Goal: Contribute content

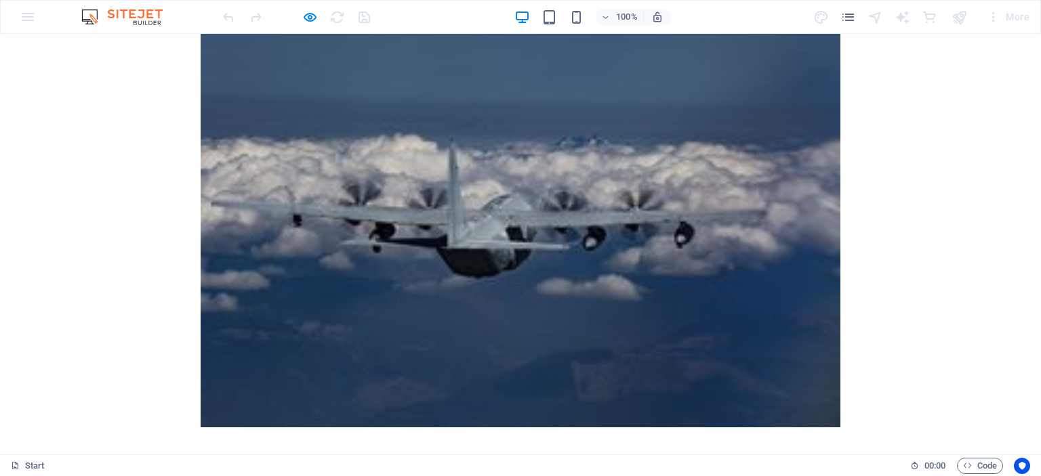
scroll to position [2969, 0]
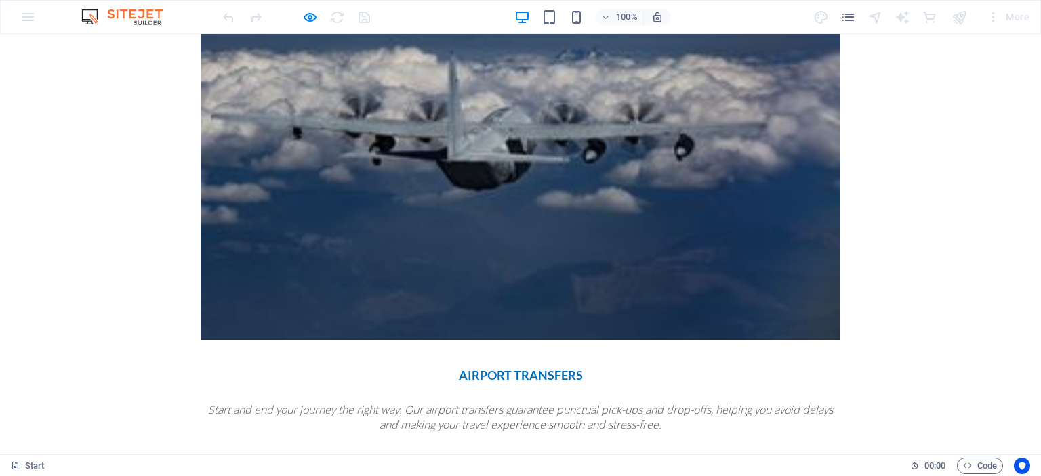
checkbox input "false"
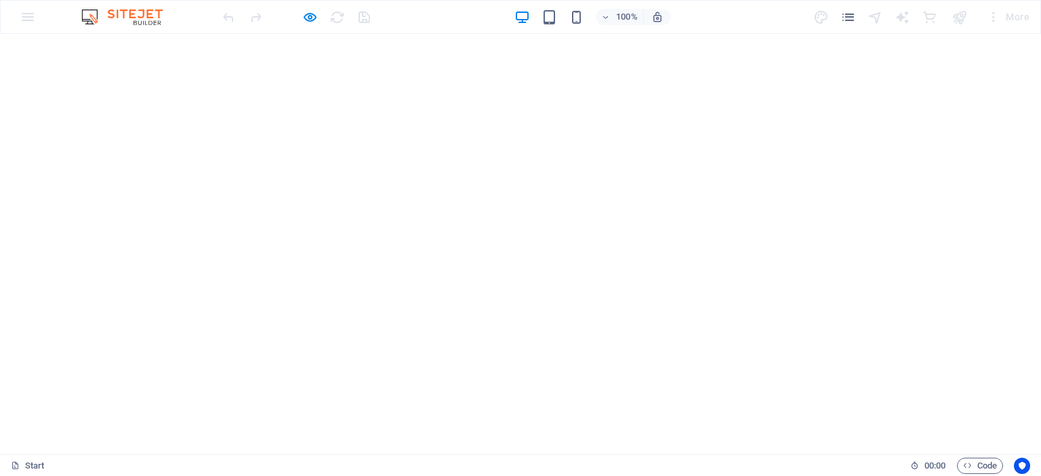
scroll to position [177, 0]
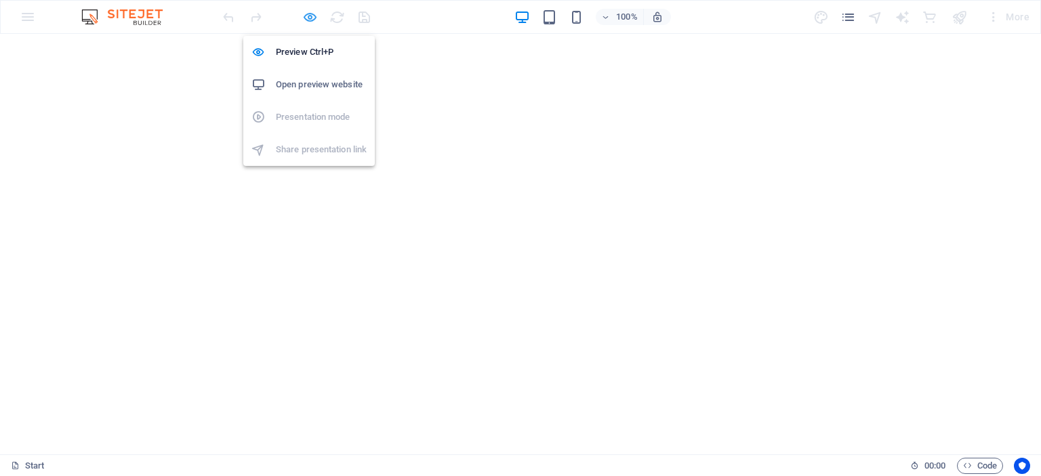
click at [310, 16] on icon "button" at bounding box center [310, 17] width 16 height 16
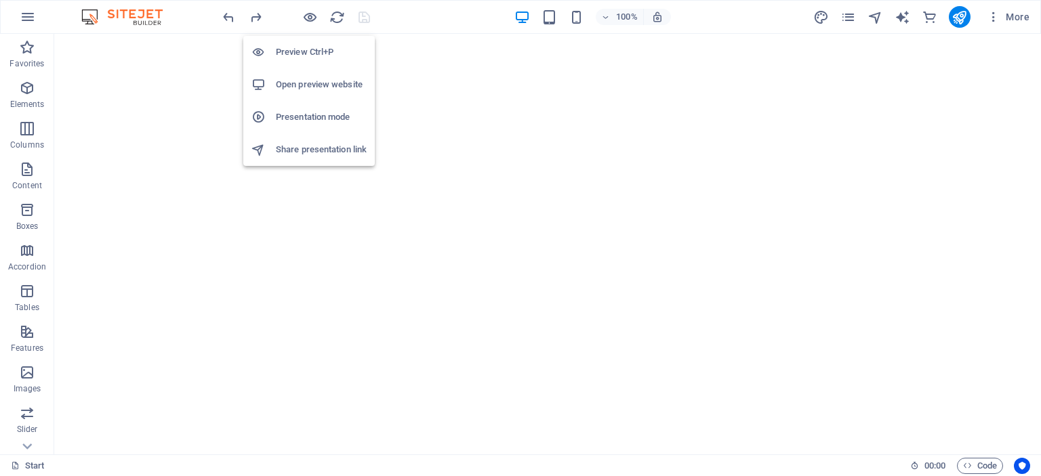
click at [305, 79] on h6 "Open preview website" at bounding box center [321, 85] width 91 height 16
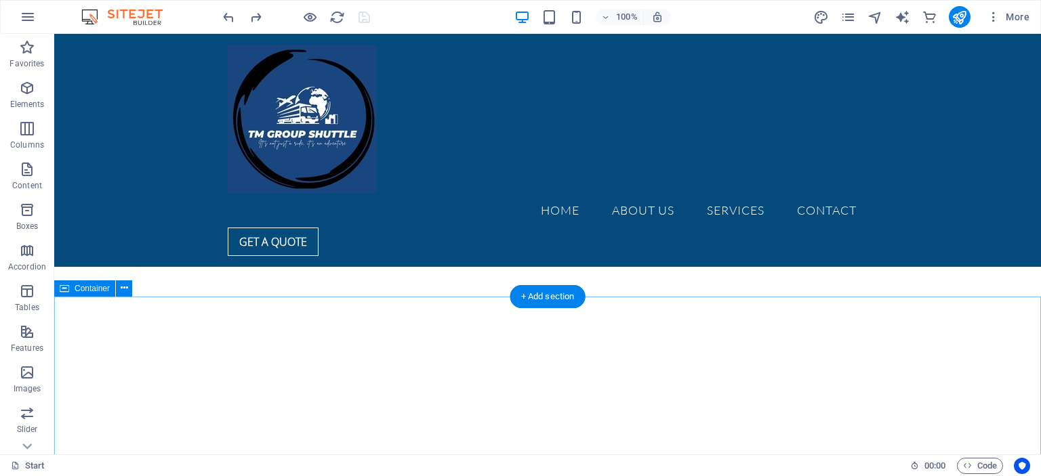
scroll to position [203, 0]
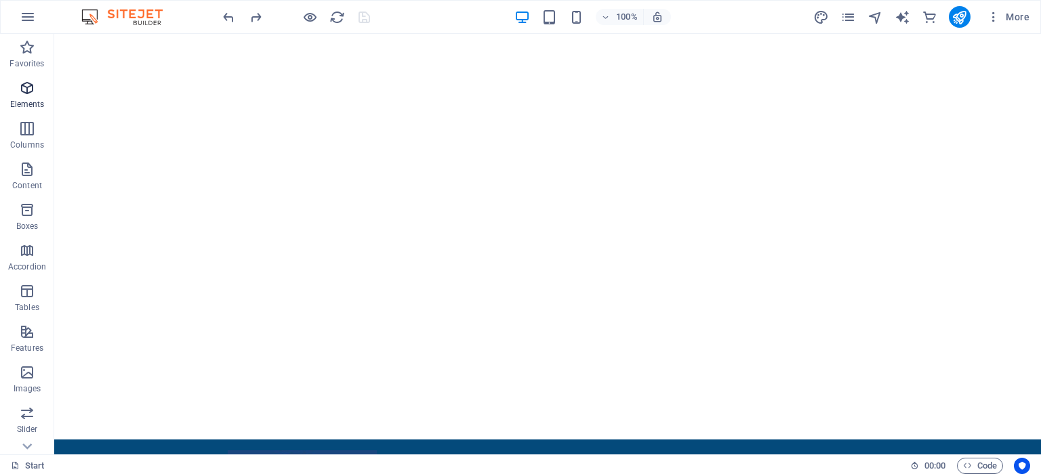
click at [22, 102] on p "Elements" at bounding box center [27, 104] width 35 height 11
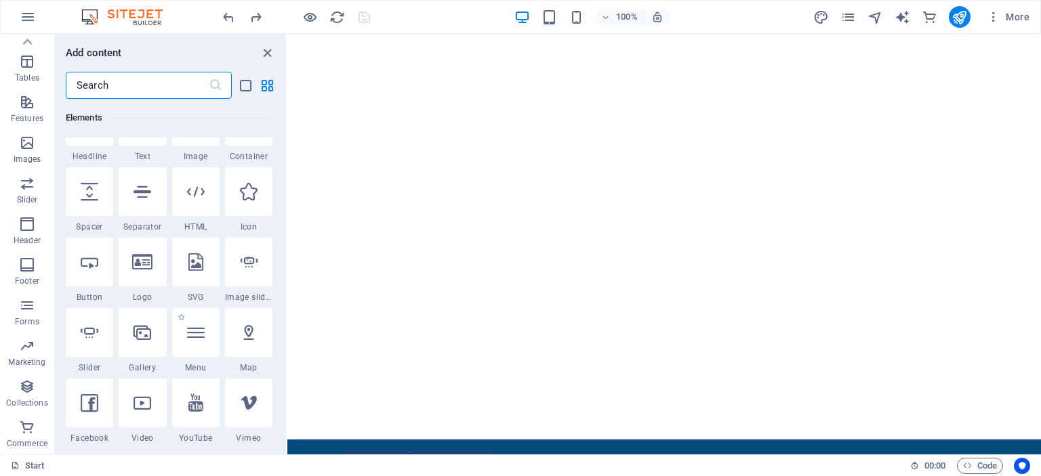
scroll to position [184, 0]
click at [142, 352] on div at bounding box center [142, 333] width 47 height 49
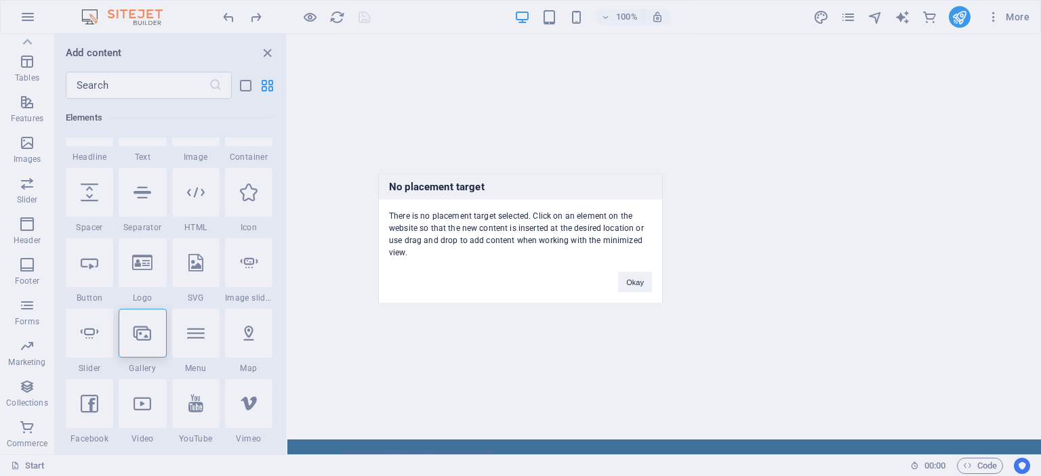
click at [369, 403] on div "No placement target There is no placement target selected. Click on an element …" at bounding box center [520, 238] width 1041 height 476
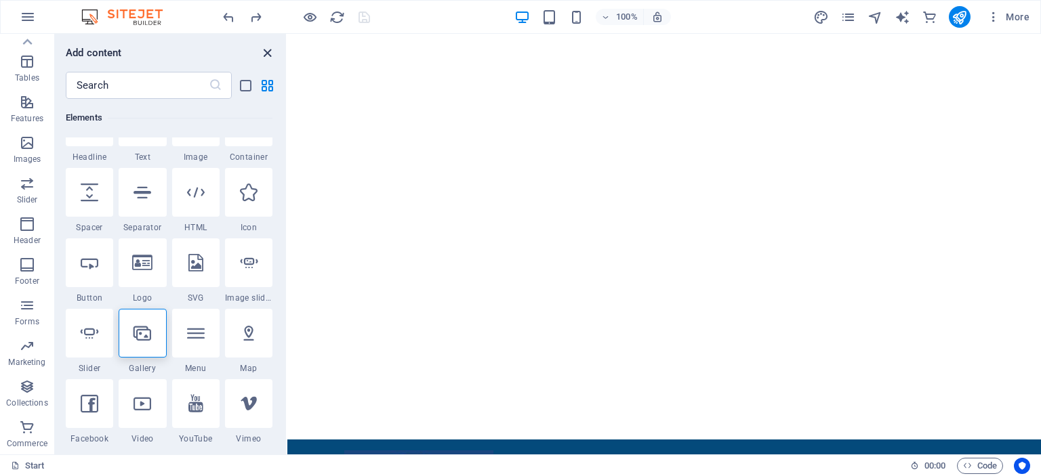
click at [272, 51] on icon "close panel" at bounding box center [268, 53] width 16 height 16
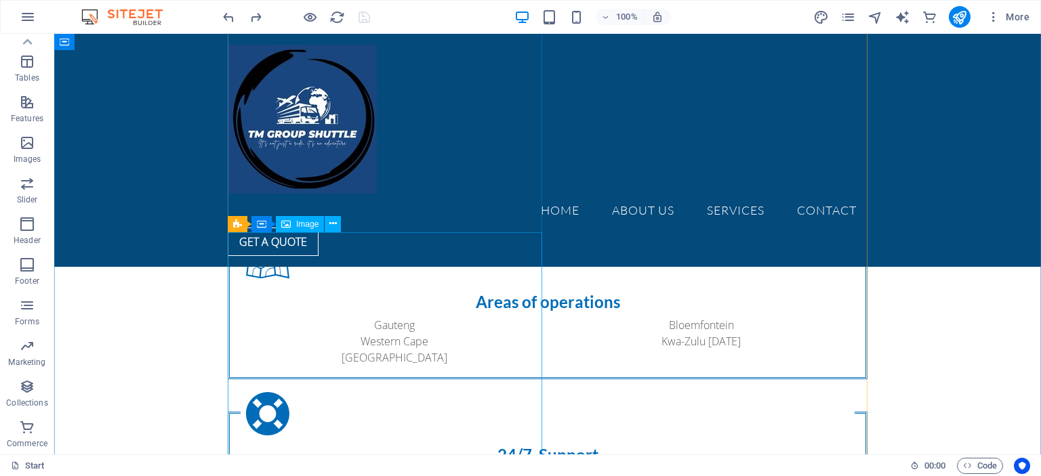
scroll to position [1584, 0]
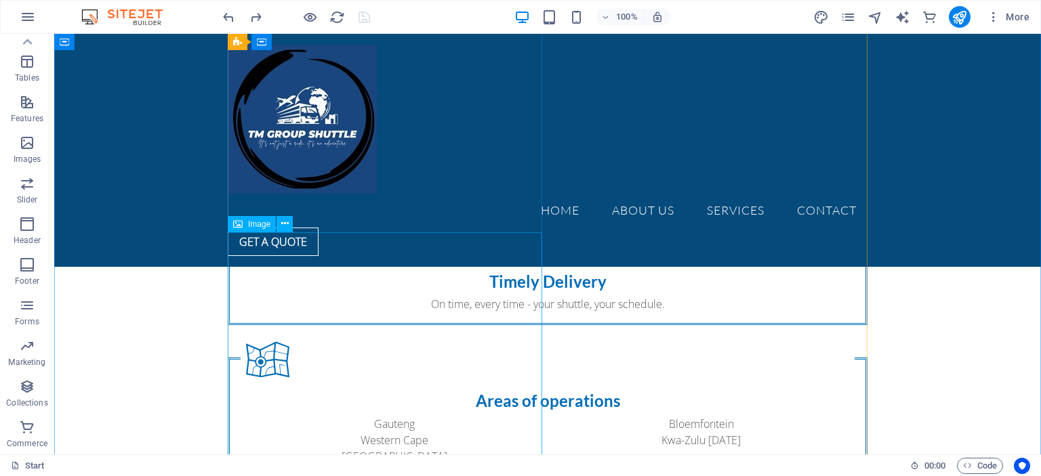
click at [291, 222] on button at bounding box center [285, 224] width 16 height 16
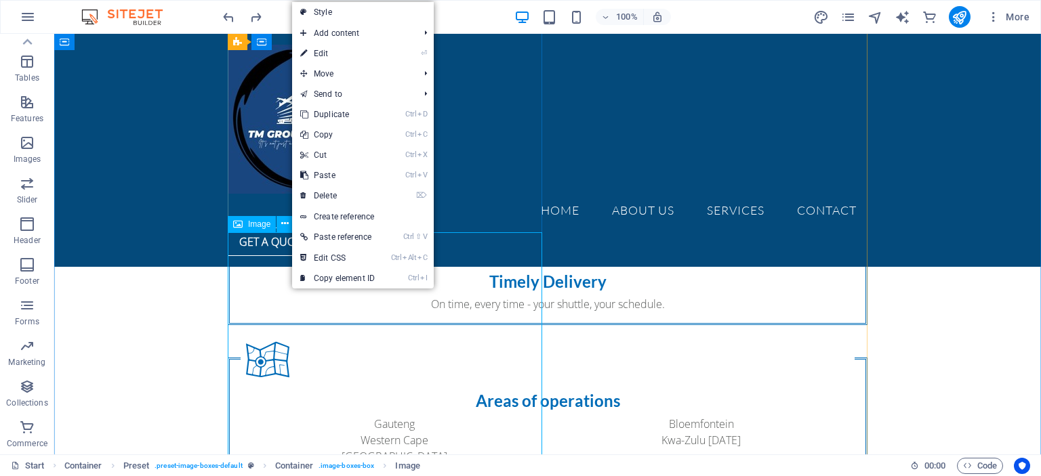
click at [264, 230] on div "Image" at bounding box center [252, 224] width 48 height 16
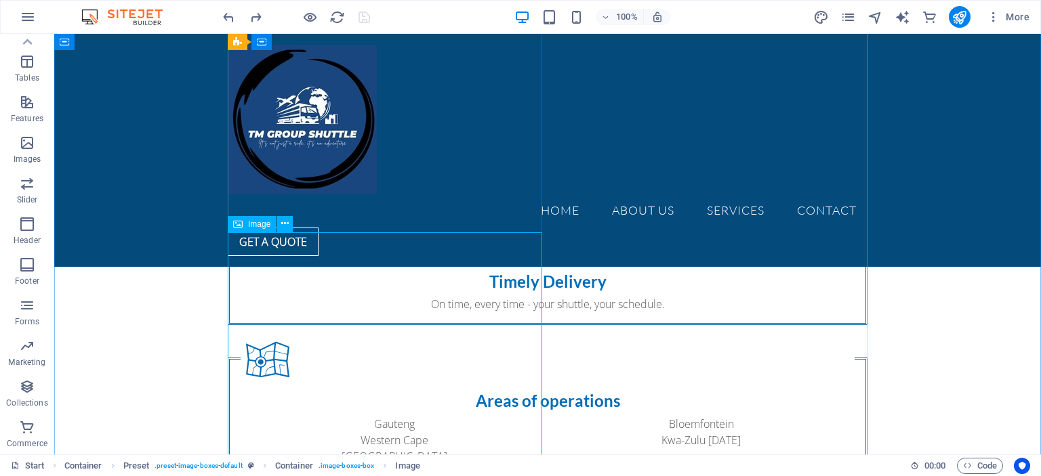
click at [253, 226] on span "Image" at bounding box center [259, 224] width 22 height 8
click at [283, 224] on icon at bounding box center [284, 224] width 7 height 14
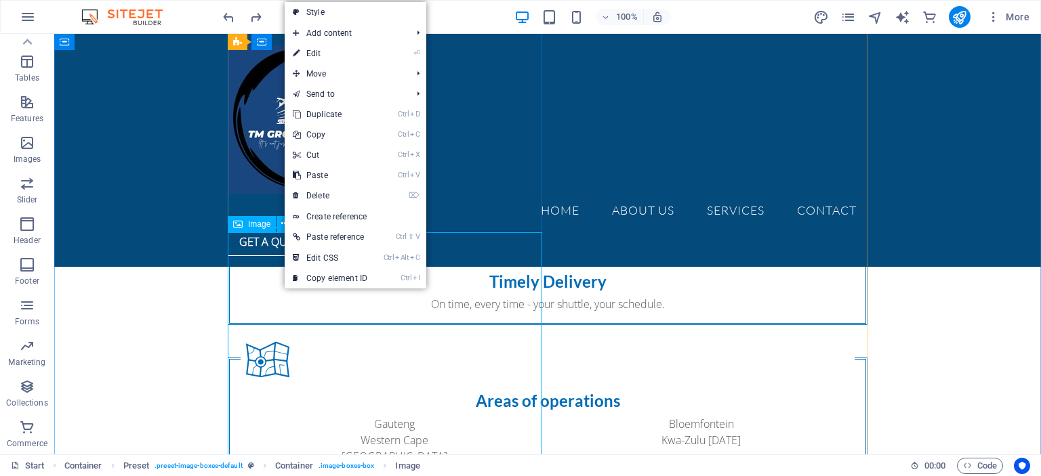
click at [262, 224] on span "Image" at bounding box center [259, 224] width 22 height 8
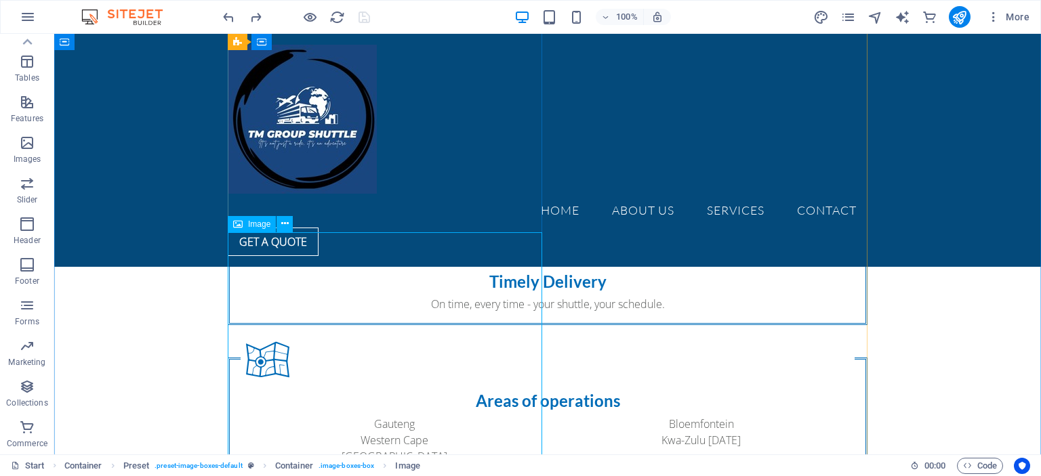
click at [237, 229] on icon at bounding box center [237, 224] width 9 height 16
select select "%"
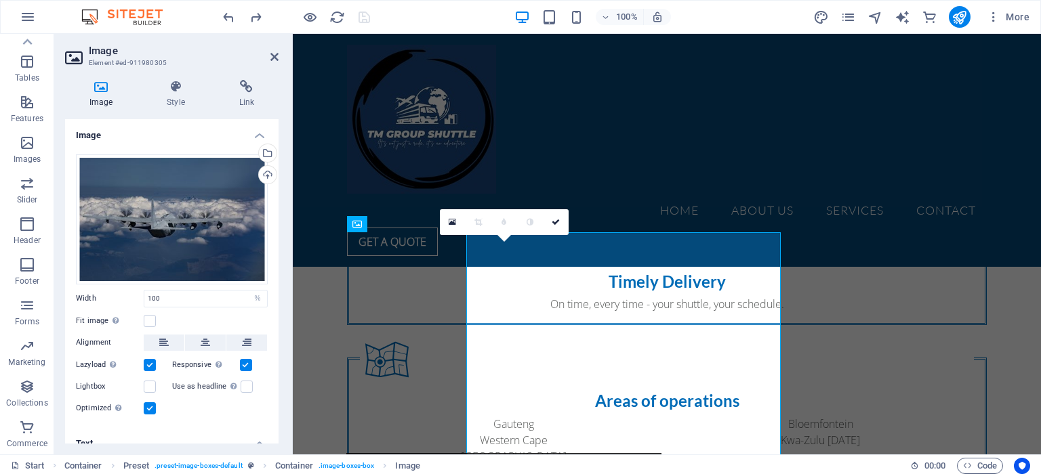
click at [237, 229] on div "Drag files here, click to choose files or select files from Files or our free s…" at bounding box center [172, 220] width 192 height 130
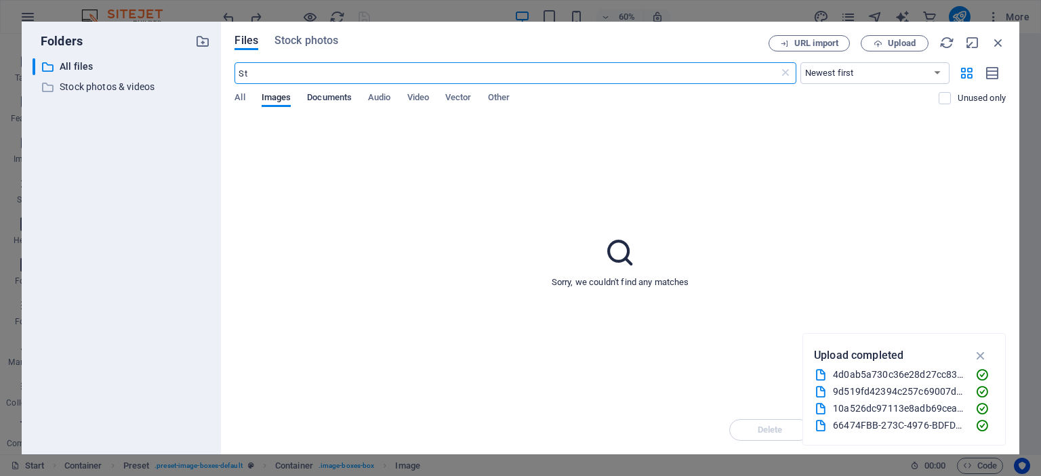
type input "S"
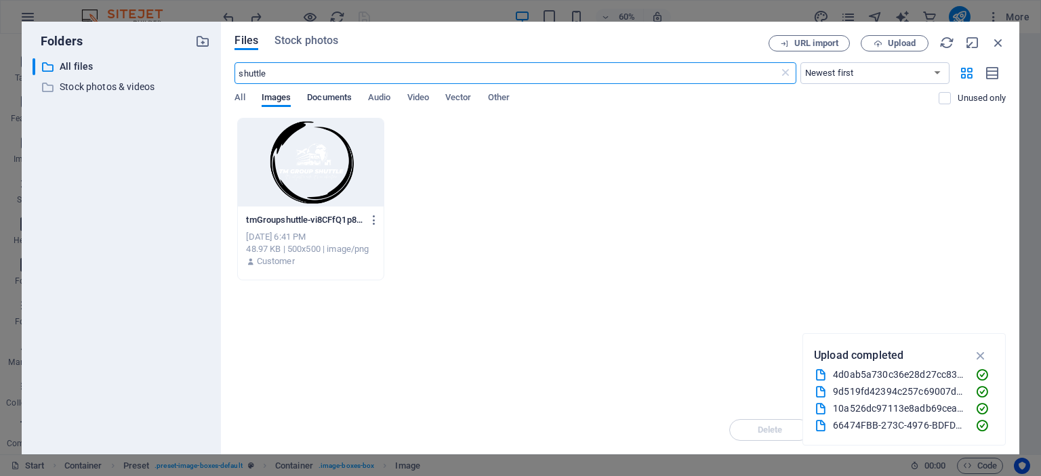
type input "shuttle"
click at [305, 41] on span "Stock photos" at bounding box center [307, 41] width 64 height 16
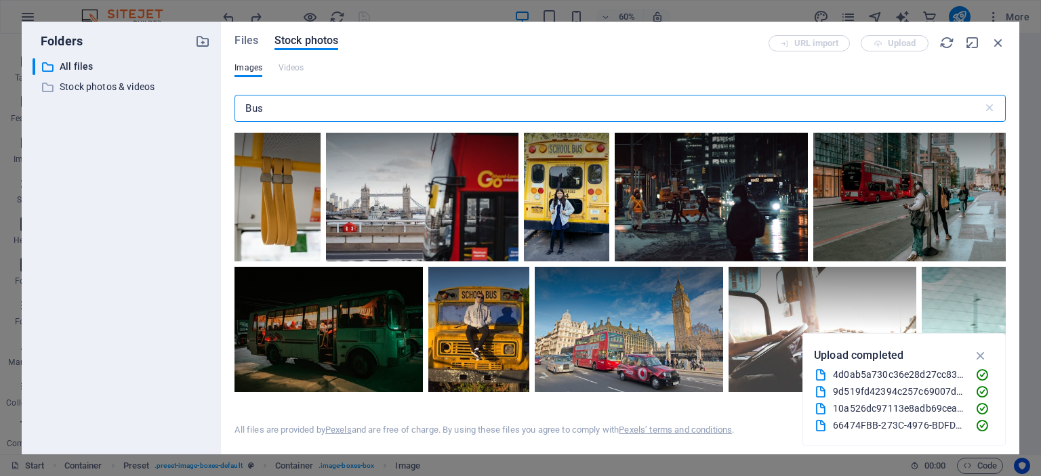
click at [312, 105] on input "Bus" at bounding box center [609, 108] width 748 height 27
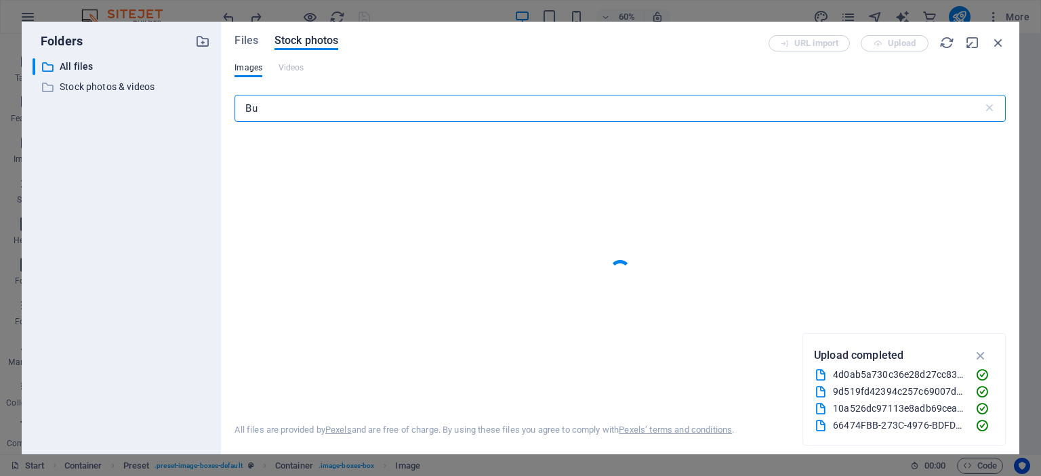
type input "B"
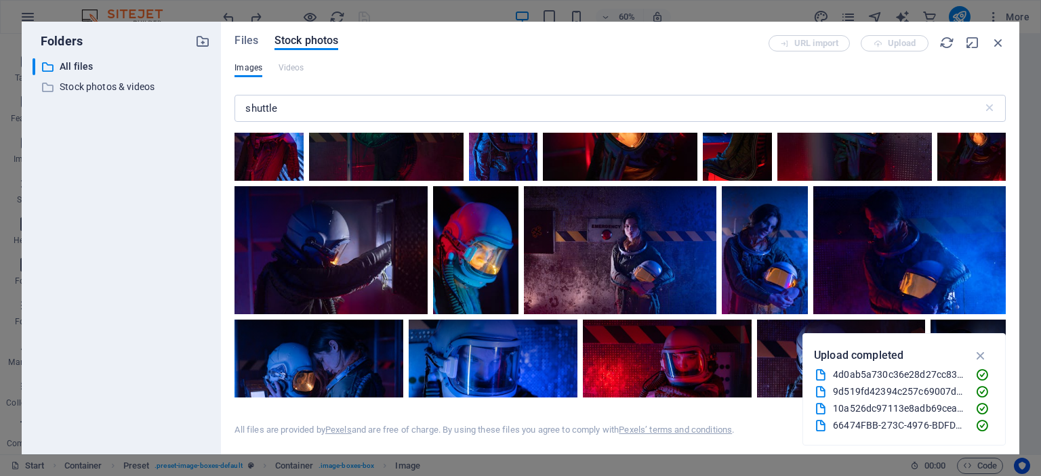
scroll to position [1165, 0]
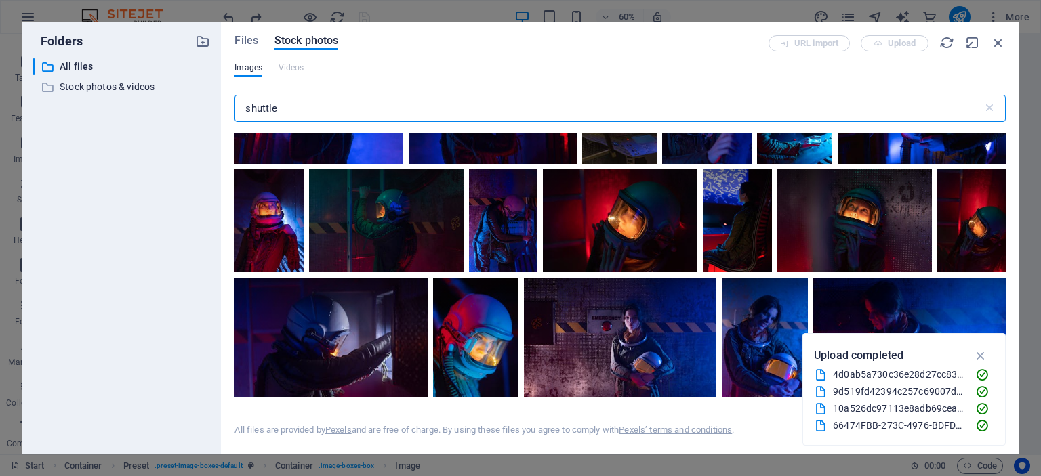
click at [413, 116] on input "shuttle" at bounding box center [609, 108] width 748 height 27
click at [241, 107] on input "shuttle" at bounding box center [609, 108] width 748 height 27
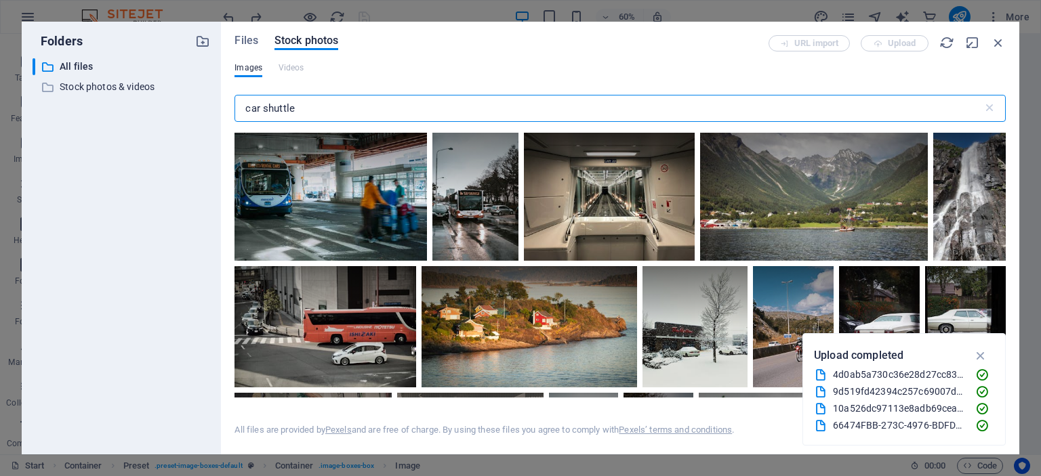
click at [243, 110] on input "car shuttle" at bounding box center [609, 108] width 748 height 27
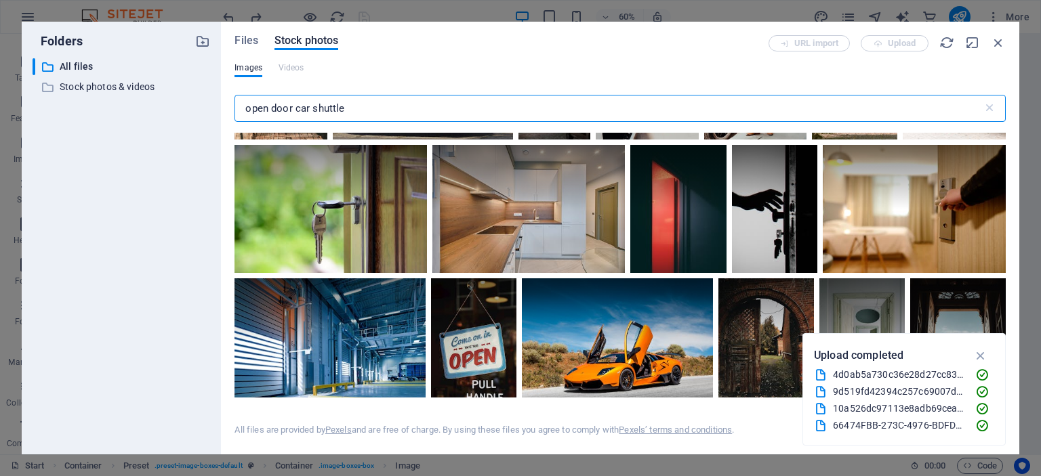
scroll to position [1076, 0]
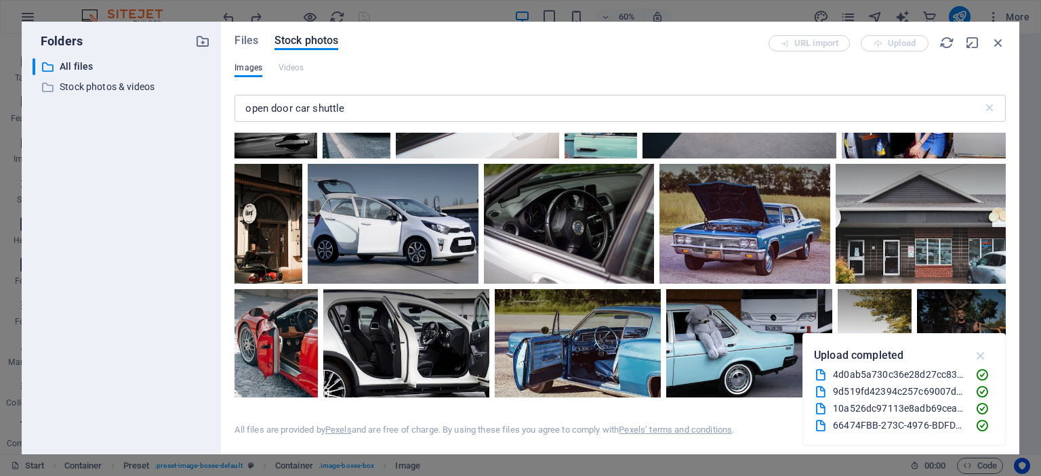
click at [977, 363] on icon "button" at bounding box center [981, 355] width 16 height 15
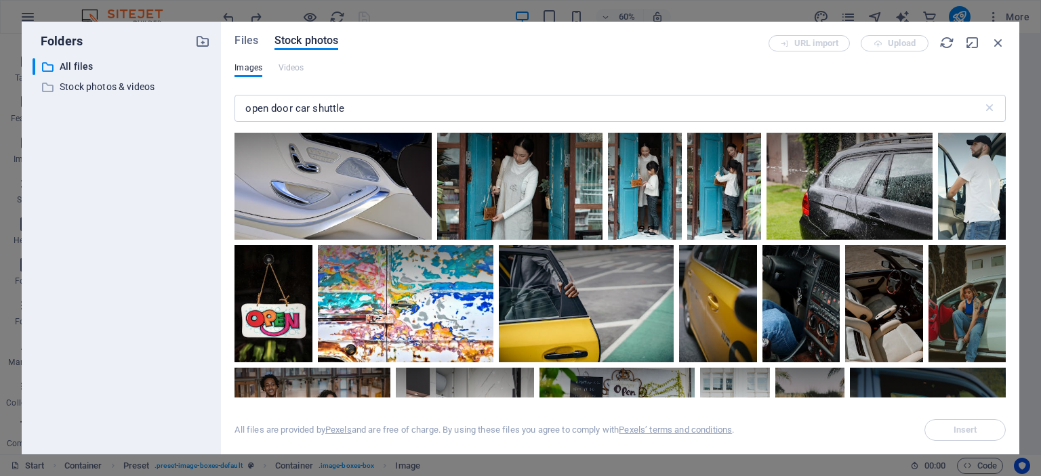
scroll to position [3905, 0]
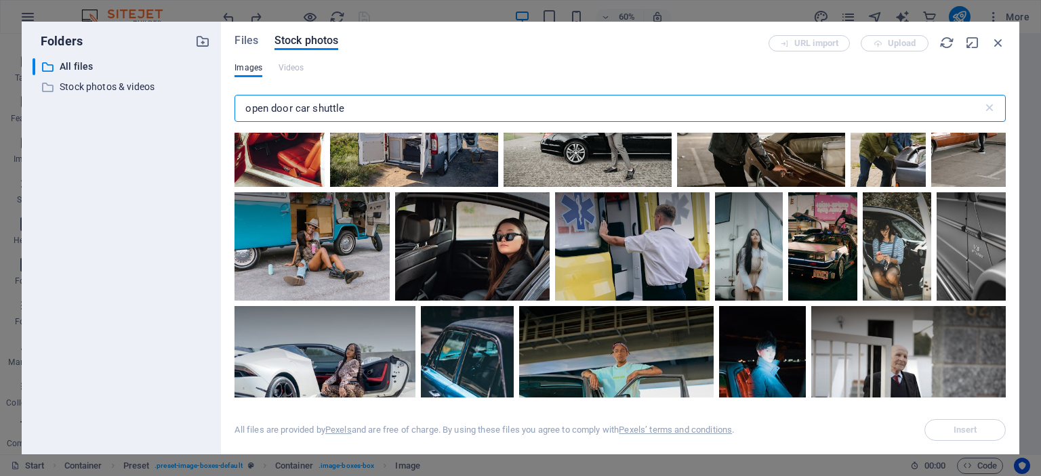
click at [418, 104] on input "open door car shuttle" at bounding box center [609, 108] width 748 height 27
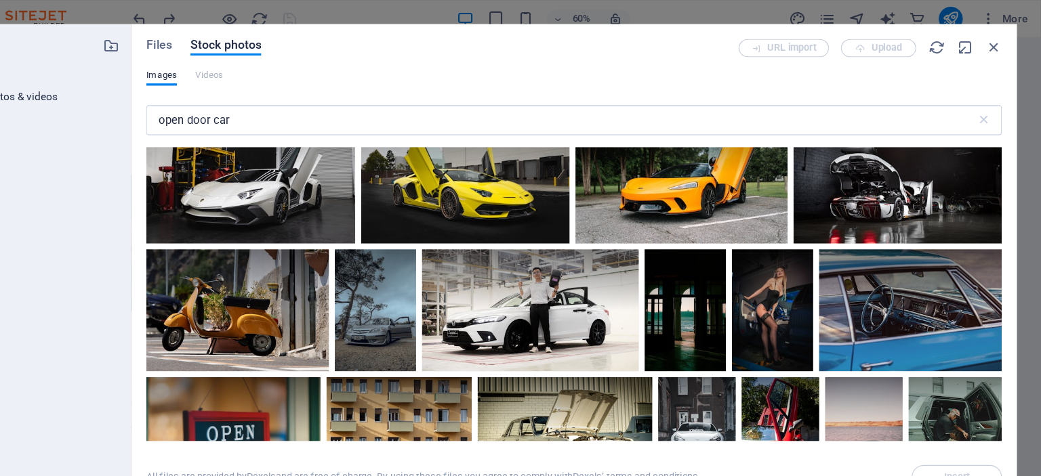
scroll to position [9019, 0]
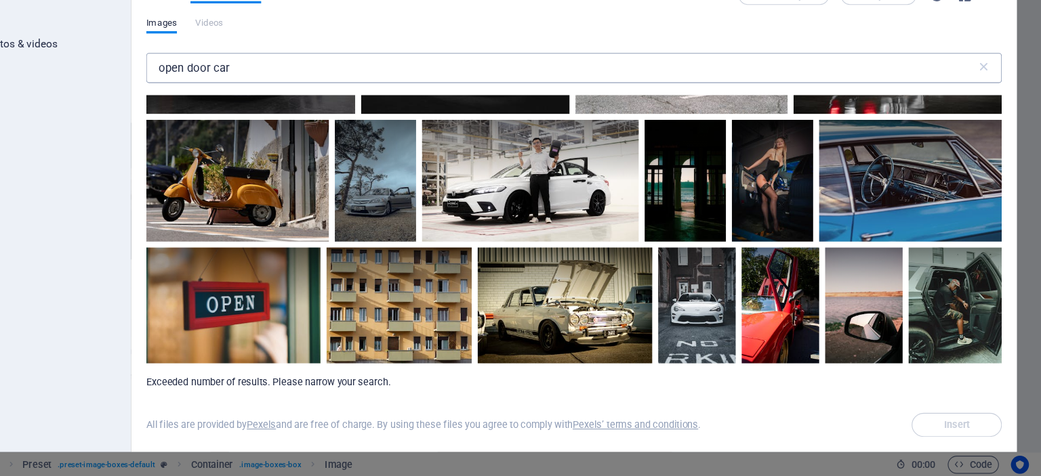
click at [354, 117] on input "open door car" at bounding box center [609, 108] width 748 height 27
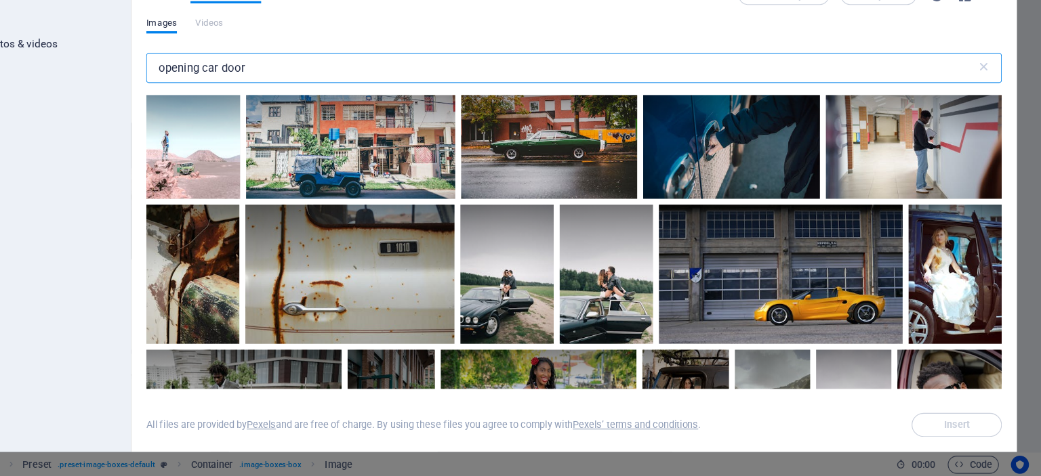
scroll to position [3971, 0]
type input "opening car door"
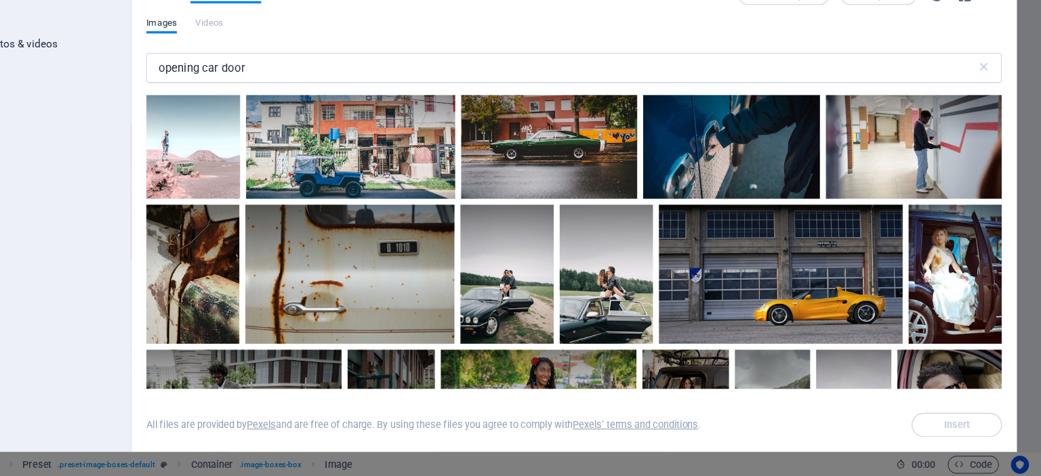
click at [546, 61] on div "Files Stock photos URL import Upload Images Videos opening car door ​ All files…" at bounding box center [620, 238] width 771 height 406
